Goal: Transaction & Acquisition: Purchase product/service

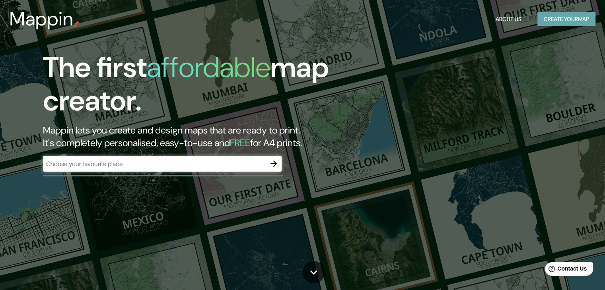
click at [557, 19] on button "Create your map" at bounding box center [566, 19] width 58 height 15
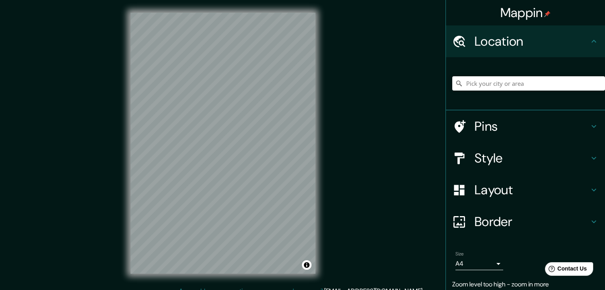
click at [527, 41] on h4 "Location" at bounding box center [531, 41] width 115 height 16
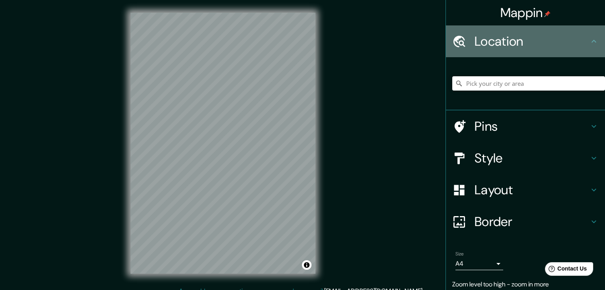
click at [589, 41] on icon at bounding box center [594, 42] width 10 height 10
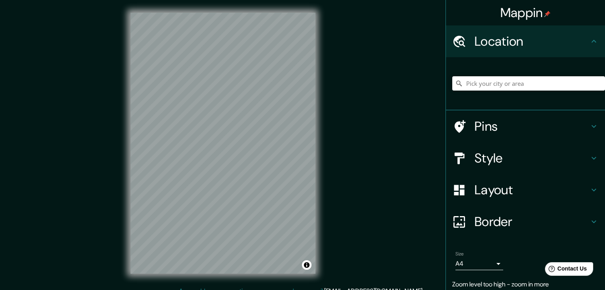
click at [589, 41] on icon at bounding box center [594, 42] width 10 height 10
click at [526, 80] on input "Pick your city or area" at bounding box center [528, 83] width 153 height 14
type input "[GEOGRAPHIC_DATA], [GEOGRAPHIC_DATA]"
click at [545, 158] on h4 "Style" at bounding box center [531, 158] width 115 height 16
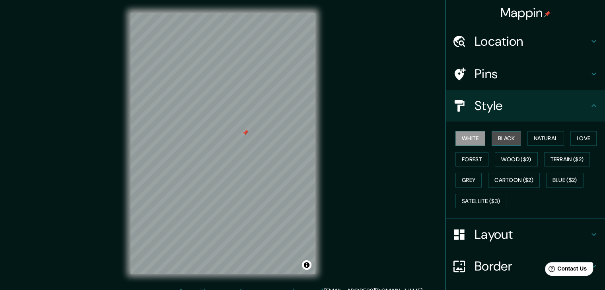
click at [511, 139] on button "Black" at bounding box center [506, 138] width 30 height 15
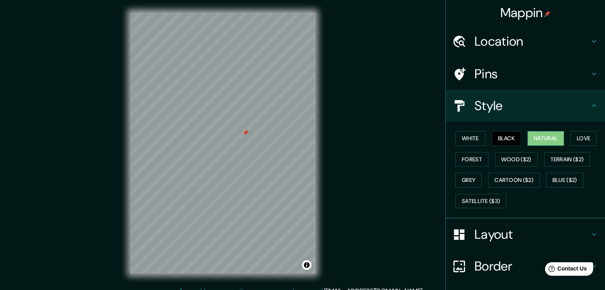
click at [532, 136] on button "Natural" at bounding box center [545, 138] width 37 height 15
click at [576, 136] on button "Love" at bounding box center [583, 138] width 26 height 15
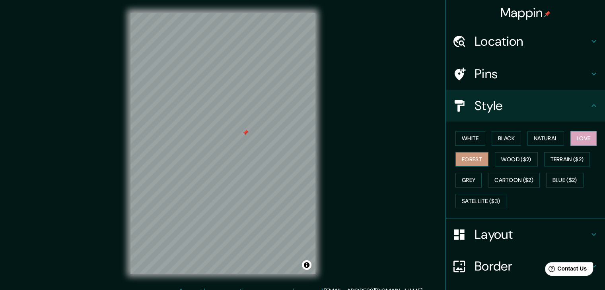
click at [462, 157] on button "Forest" at bounding box center [471, 159] width 33 height 15
click at [520, 155] on button "Wood ($2)" at bounding box center [516, 159] width 43 height 15
drag, startPoint x: 247, startPoint y: 131, endPoint x: 235, endPoint y: 128, distance: 11.5
click at [235, 128] on div at bounding box center [233, 130] width 6 height 6
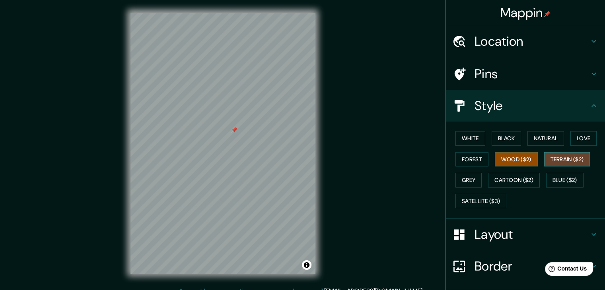
click at [558, 154] on button "Terrain ($2)" at bounding box center [567, 159] width 46 height 15
click at [464, 179] on button "Grey" at bounding box center [468, 180] width 26 height 15
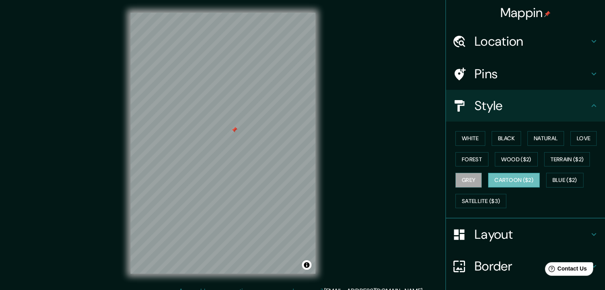
click at [494, 180] on button "Cartoon ($2)" at bounding box center [514, 180] width 52 height 15
click at [579, 177] on button "Blue ($2)" at bounding box center [564, 180] width 37 height 15
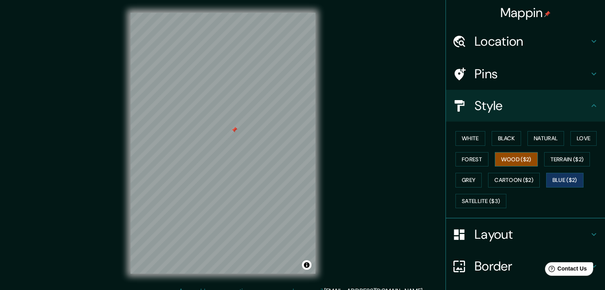
click at [499, 157] on button "Wood ($2)" at bounding box center [516, 159] width 43 height 15
click at [467, 160] on button "Forest" at bounding box center [471, 159] width 33 height 15
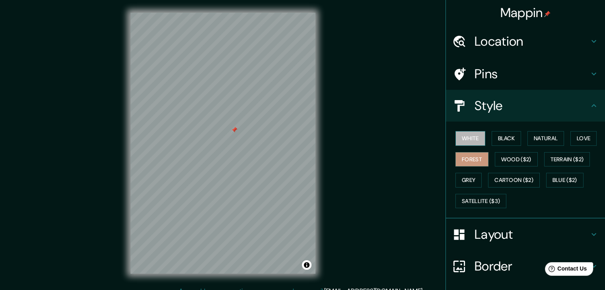
click at [464, 139] on button "White" at bounding box center [470, 138] width 30 height 15
click at [510, 140] on button "Black" at bounding box center [506, 138] width 30 height 15
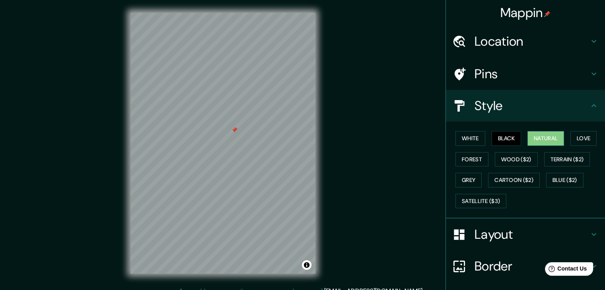
click at [553, 139] on button "Natural" at bounding box center [545, 138] width 37 height 15
click at [577, 142] on button "Love" at bounding box center [583, 138] width 26 height 15
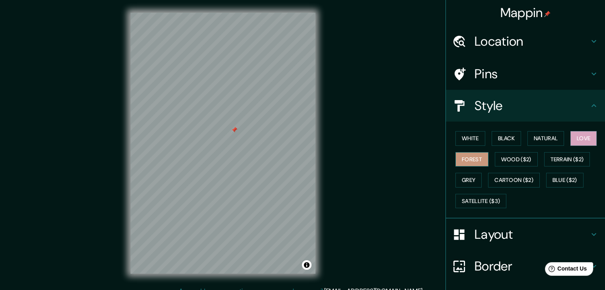
click at [458, 159] on button "Forest" at bounding box center [471, 159] width 33 height 15
click at [456, 175] on button "Grey" at bounding box center [468, 180] width 26 height 15
click at [492, 228] on h4 "Layout" at bounding box center [531, 235] width 115 height 16
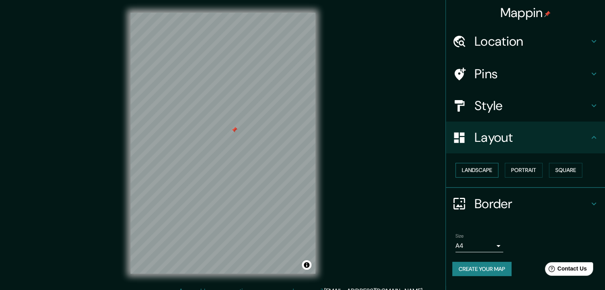
click at [480, 171] on button "Landscape" at bounding box center [476, 170] width 43 height 15
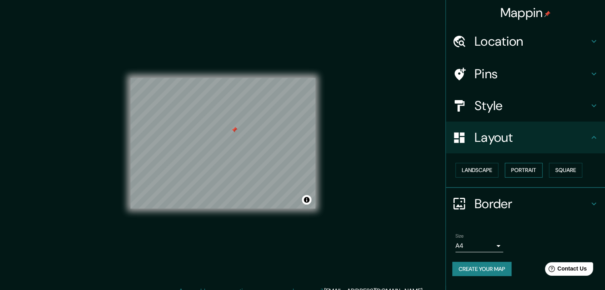
click at [530, 170] on button "Portrait" at bounding box center [524, 170] width 38 height 15
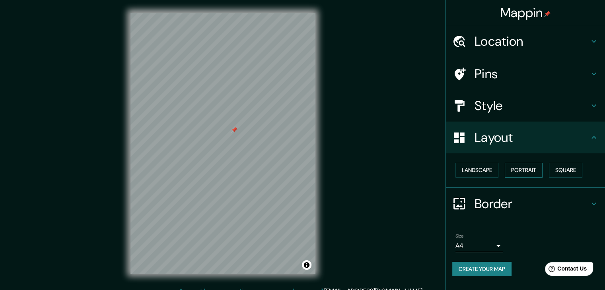
click at [507, 170] on button "Portrait" at bounding box center [524, 170] width 38 height 15
click at [489, 169] on button "Landscape" at bounding box center [476, 170] width 43 height 15
